Goal: Task Accomplishment & Management: Complete application form

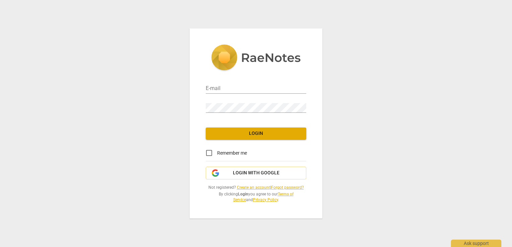
click at [251, 187] on link "Create an account" at bounding box center [253, 187] width 33 height 5
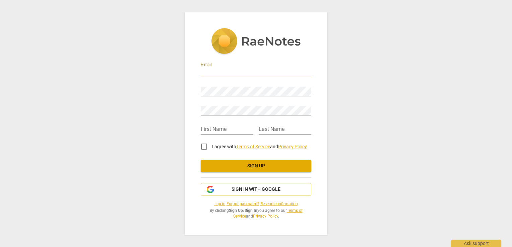
click at [218, 71] on input "email" at bounding box center [256, 73] width 111 height 10
type input "[EMAIL_ADDRESS][DOMAIN_NAME]"
type input "[PERSON_NAME]"
type input "Berkman"
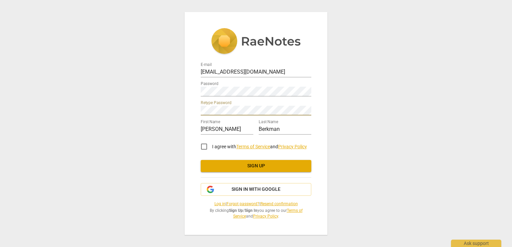
click at [205, 148] on input "I agree with Terms of Service and Privacy Policy" at bounding box center [204, 147] width 16 height 16
checkbox input "true"
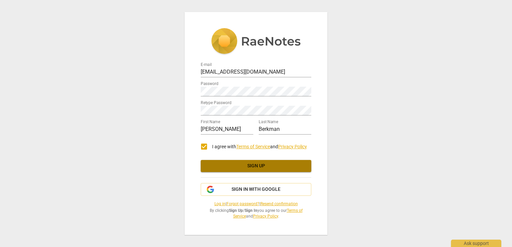
click at [210, 164] on span "Sign up" at bounding box center [256, 166] width 100 height 7
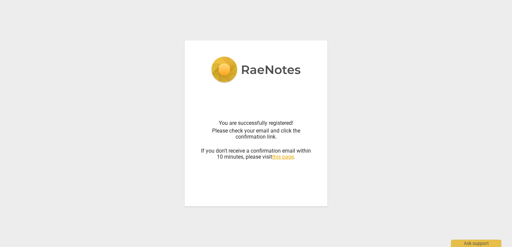
click at [287, 158] on link "this page" at bounding box center [283, 157] width 22 height 6
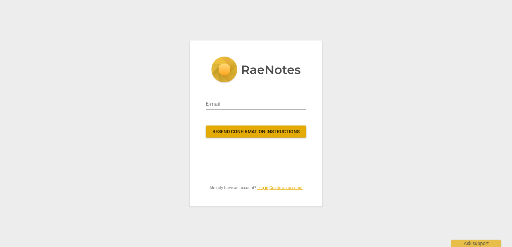
click at [236, 103] on input "email" at bounding box center [256, 104] width 101 height 11
type input "[EMAIL_ADDRESS][DOMAIN_NAME]"
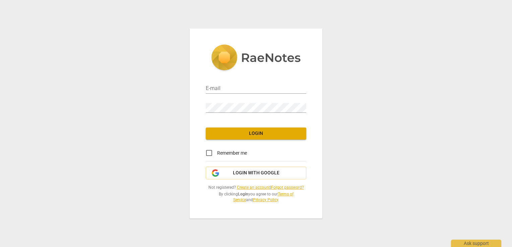
type input "[EMAIL_ADDRESS][DOMAIN_NAME]"
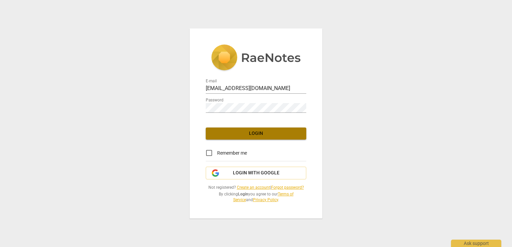
click at [245, 130] on button "Login" at bounding box center [256, 134] width 101 height 12
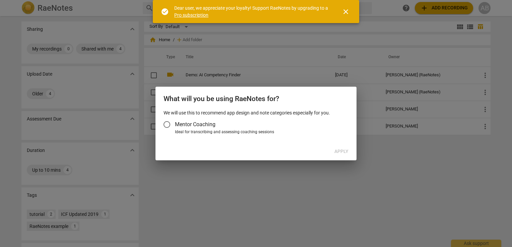
click at [345, 11] on span "close" at bounding box center [346, 12] width 8 height 8
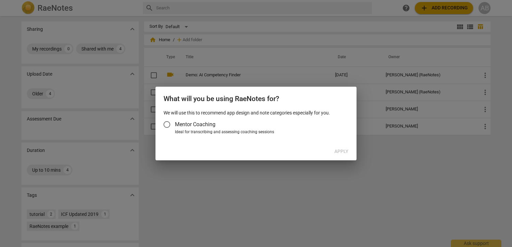
click at [327, 180] on div at bounding box center [256, 123] width 512 height 247
click at [167, 124] on input "Mentor Coaching" at bounding box center [167, 125] width 16 height 16
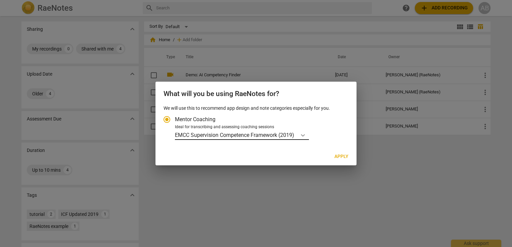
click at [304, 135] on icon "Account type" at bounding box center [303, 135] width 7 height 7
click at [0, 0] on input "Ideal for transcribing and assessing coaching sessions EMCC Supervision Compete…" at bounding box center [0, 0] width 0 height 0
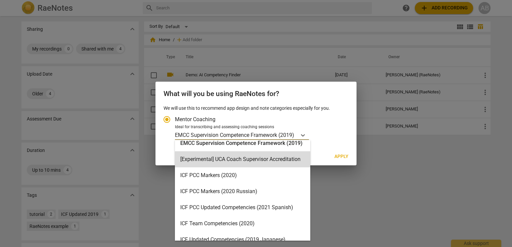
scroll to position [7, 0]
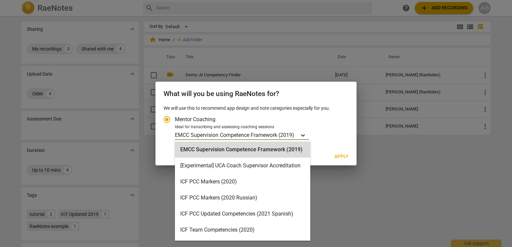
click at [303, 138] on icon "Account type" at bounding box center [303, 135] width 7 height 7
click at [0, 0] on input "Ideal for transcribing and assessing coaching sessions 16 results available. Us…" at bounding box center [0, 0] width 0 height 0
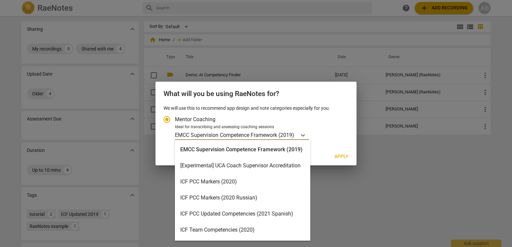
click at [226, 186] on div "ICF PCC Markers (2020)" at bounding box center [242, 182] width 135 height 16
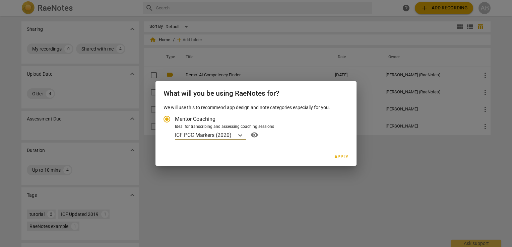
click at [336, 157] on span "Apply" at bounding box center [341, 157] width 14 height 7
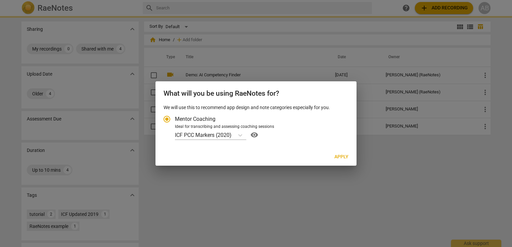
radio input "false"
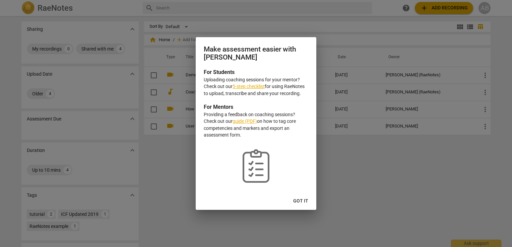
click at [296, 202] on span "Got it" at bounding box center [300, 201] width 15 height 7
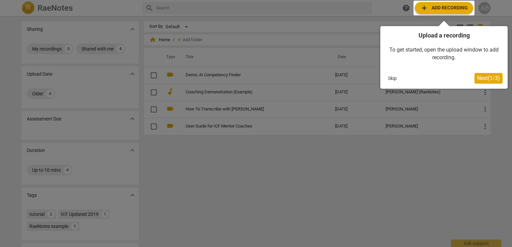
click at [482, 77] on span "Next ( 1 / 3 )" at bounding box center [488, 78] width 23 height 6
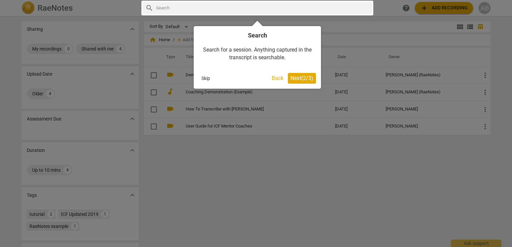
click at [310, 77] on span "Next ( 2 / 3 )" at bounding box center [302, 78] width 23 height 6
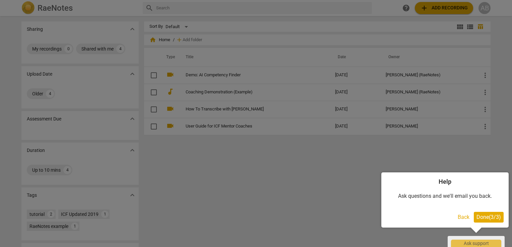
click at [483, 219] on span "Done ( 3 / 3 )" at bounding box center [488, 217] width 24 height 6
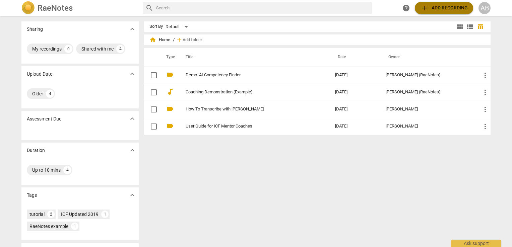
click at [439, 10] on span "add Add recording" at bounding box center [444, 8] width 48 height 8
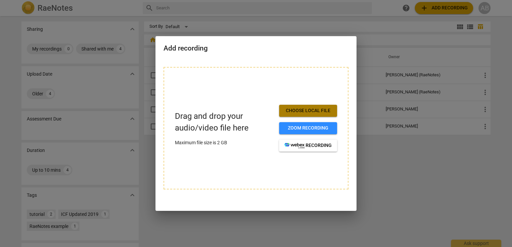
click at [323, 109] on span "Choose local file" at bounding box center [307, 111] width 47 height 7
click at [292, 108] on span "Choose local file" at bounding box center [307, 111] width 47 height 7
click at [302, 111] on span "Choose local file" at bounding box center [307, 111] width 47 height 7
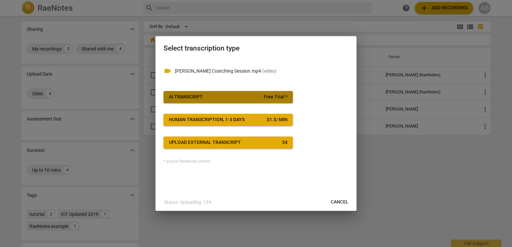
click at [255, 97] on span "AI Transcript Free Trial *" at bounding box center [228, 97] width 119 height 7
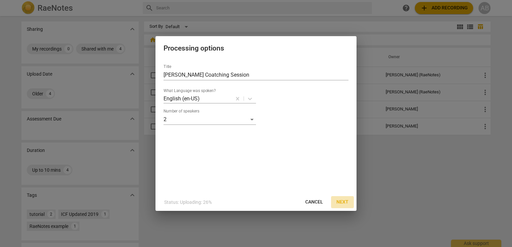
click at [346, 200] on span "Next" at bounding box center [342, 202] width 12 height 7
